Goal: Find specific page/section: Find specific page/section

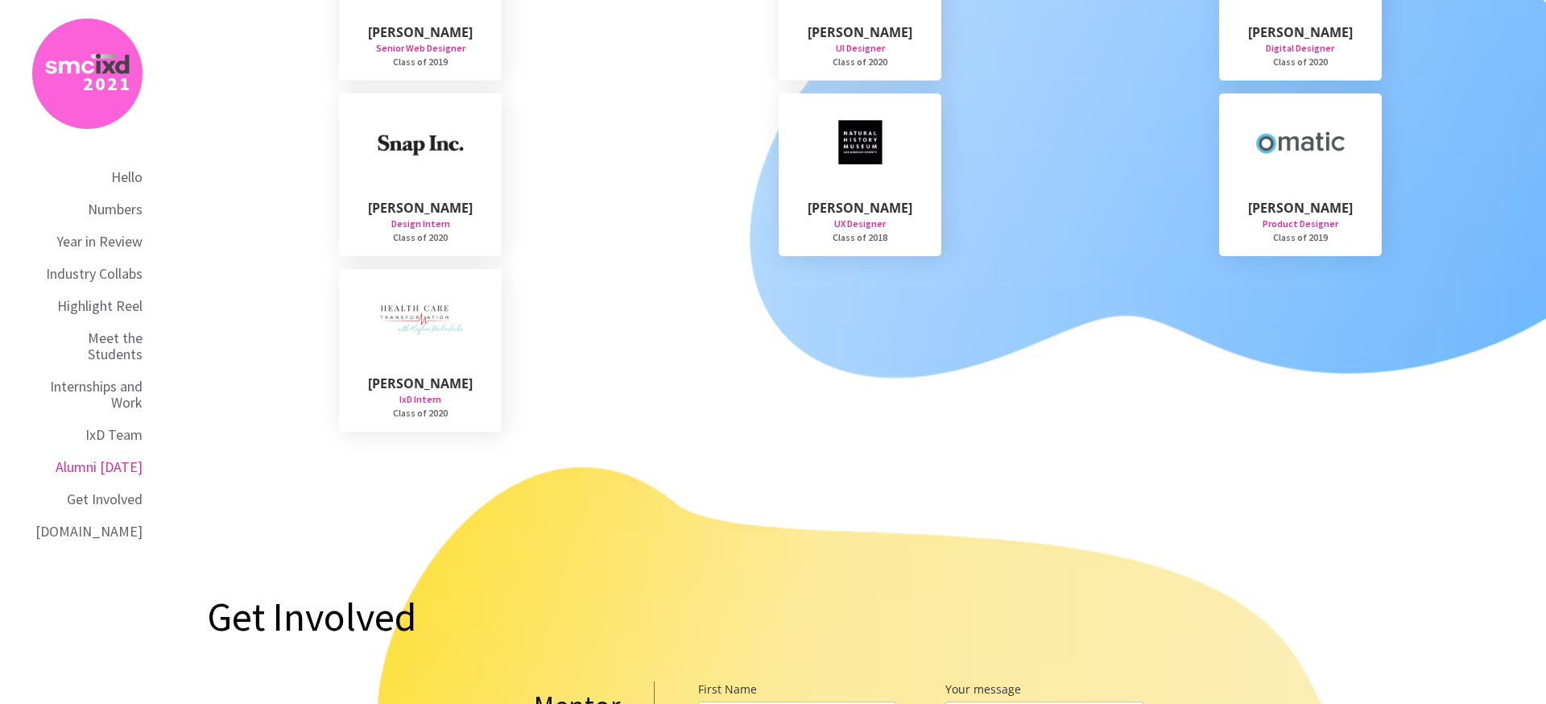
scroll to position [13220, 0]
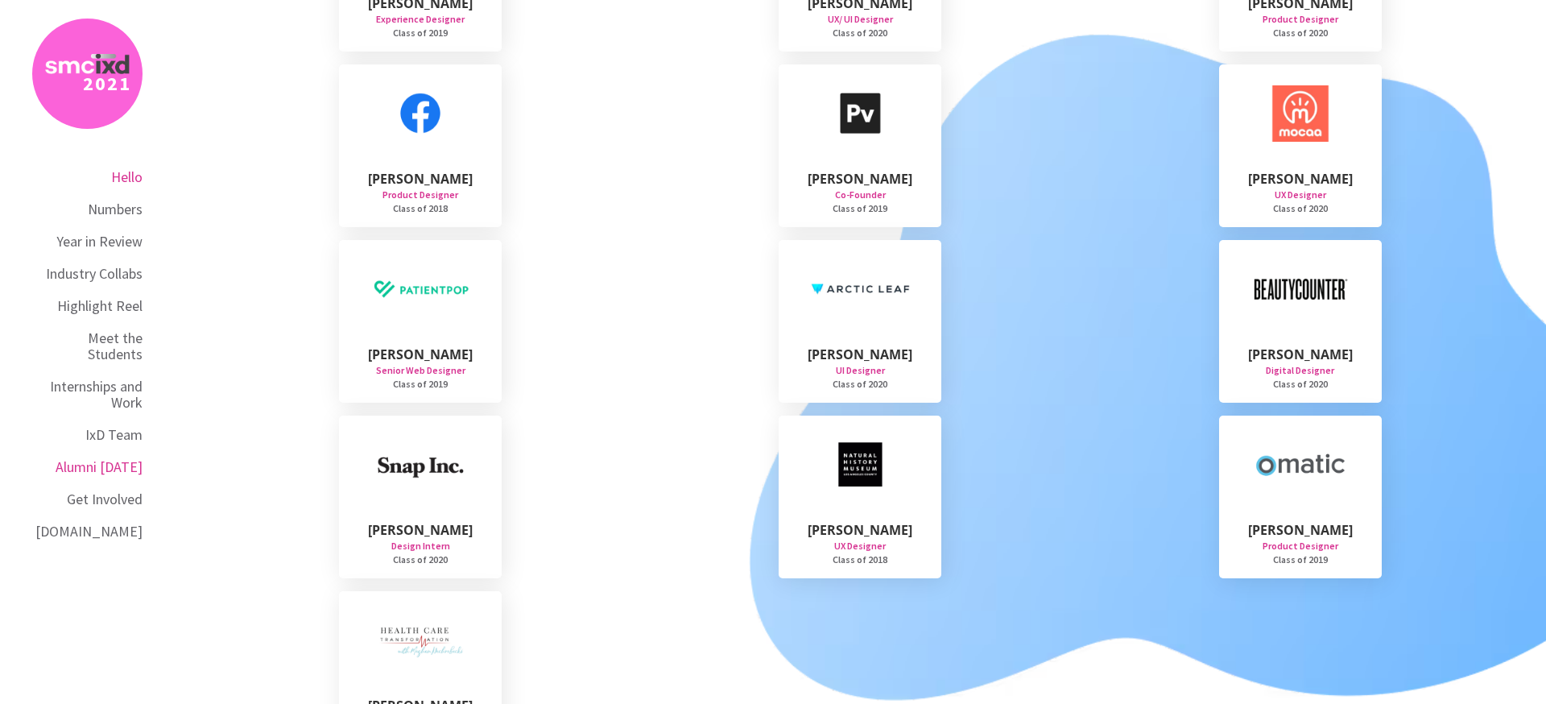
click at [129, 179] on div "Hello" at bounding box center [126, 177] width 31 height 16
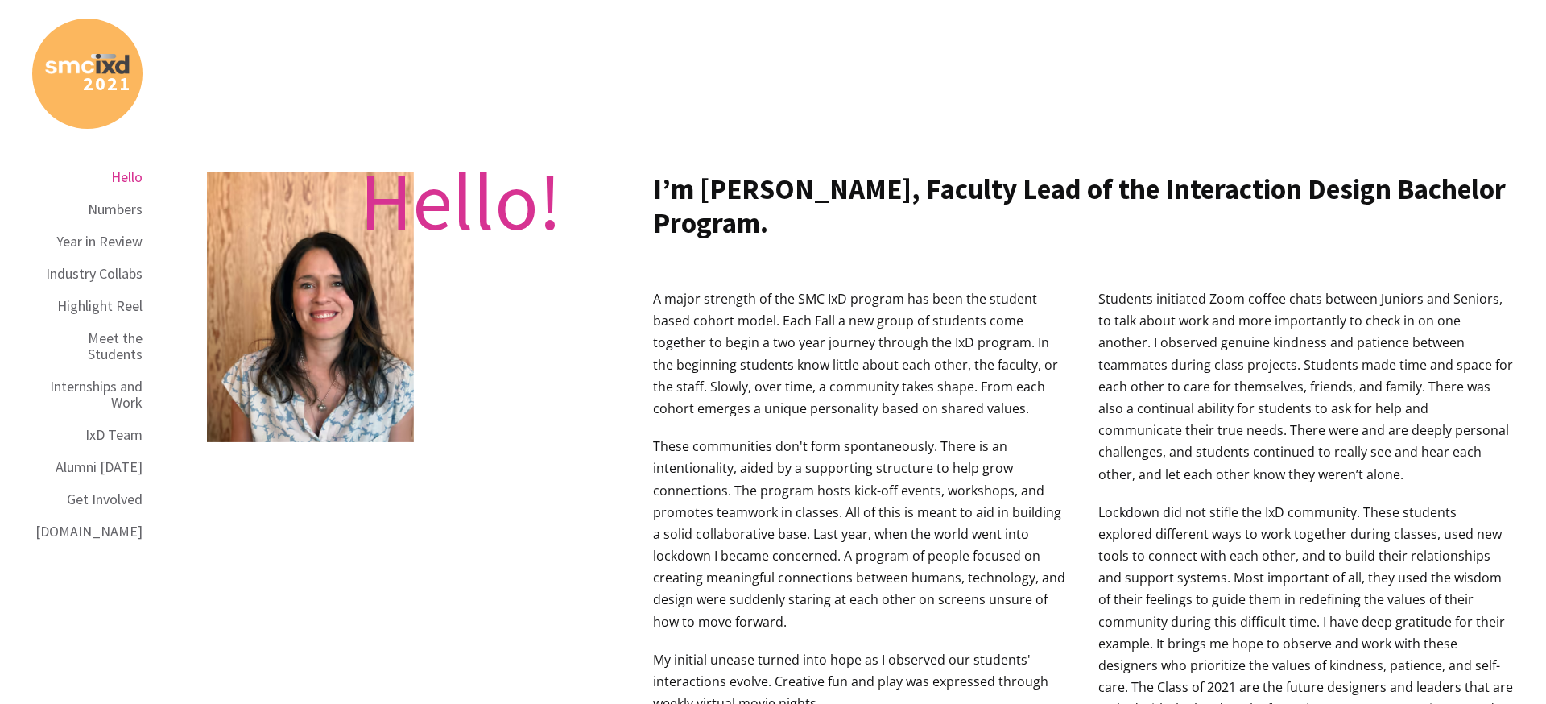
scroll to position [831, 0]
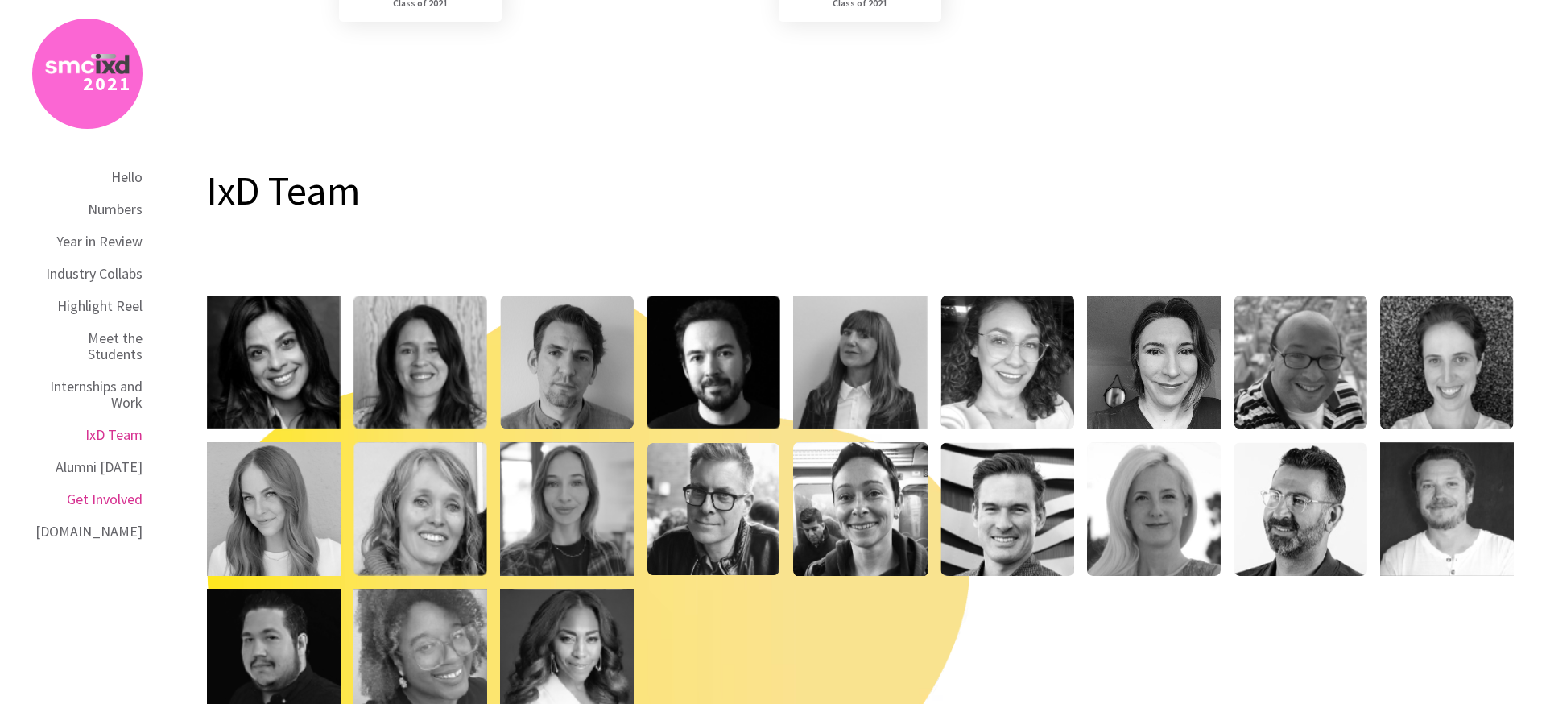
click at [121, 491] on div "Get Involved" at bounding box center [105, 499] width 76 height 16
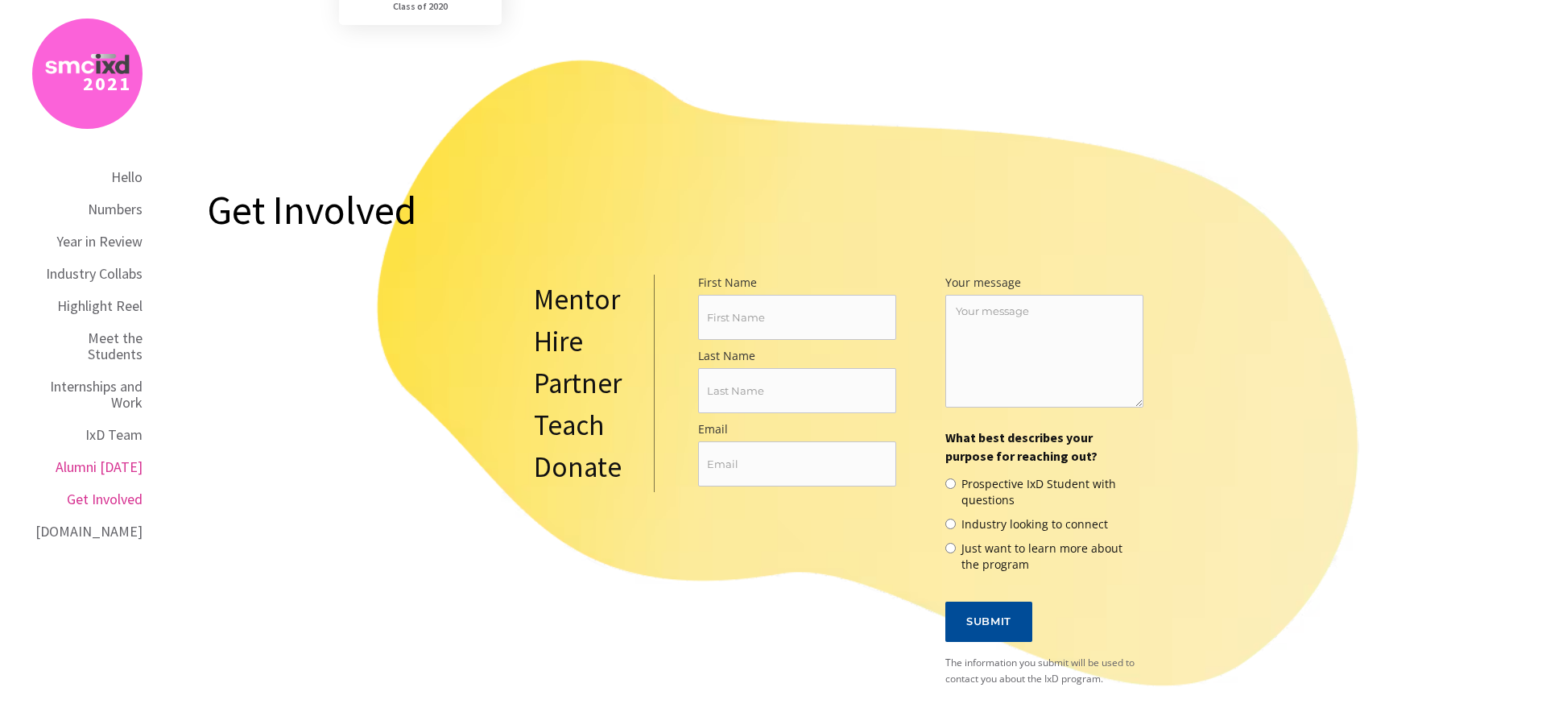
scroll to position [13952, 0]
